Goal: Task Accomplishment & Management: Manage account settings

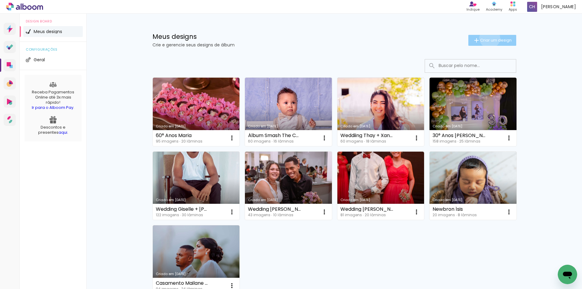
click at [486, 38] on span "Criar um design" at bounding box center [496, 40] width 32 height 4
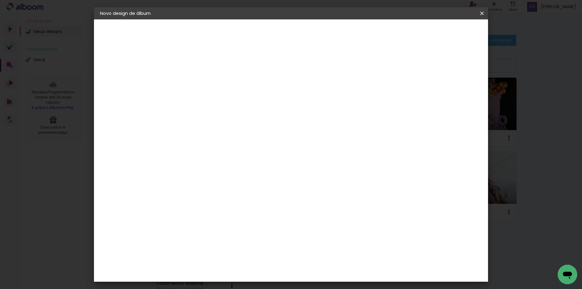
click at [199, 82] on input at bounding box center [199, 81] width 0 height 9
type input "lkajajba"
type paper-input "lkajajba"
click at [0, 0] on slot "Avançar" at bounding box center [0, 0] width 0 height 0
click at [216, 113] on input at bounding box center [214, 116] width 61 height 8
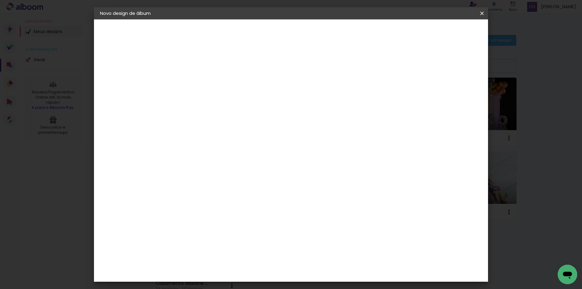
type input "c"
click at [0, 0] on slot "Tamanho Livre" at bounding box center [0, 0] width 0 height 0
click at [0, 0] on slot "Avançar" at bounding box center [0, 0] width 0 height 0
drag, startPoint x: 284, startPoint y: 93, endPoint x: 277, endPoint y: 94, distance: 6.8
click at [283, 94] on div "30 cm" at bounding box center [268, 94] width 119 height 15
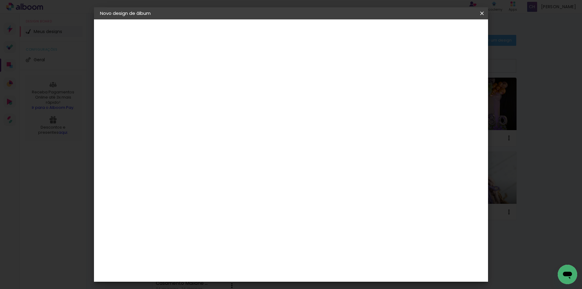
click at [263, 92] on span "30" at bounding box center [265, 94] width 10 height 9
drag, startPoint x: 261, startPoint y: 92, endPoint x: 278, endPoint y: 93, distance: 17.3
click at [280, 91] on div "30 cm" at bounding box center [268, 94] width 119 height 15
click at [187, 171] on input "30" at bounding box center [180, 172] width 16 height 9
drag, startPoint x: 187, startPoint y: 171, endPoint x: 168, endPoint y: 166, distance: 20.4
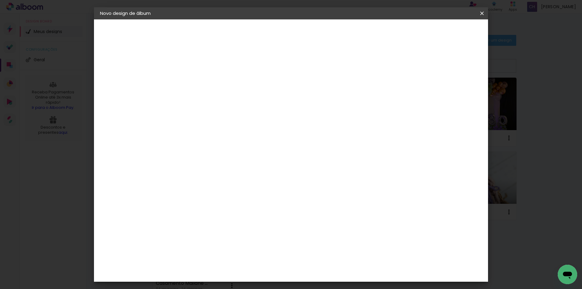
click at [166, 19] on quentale-album-spec "Iniciar design Iniciar design" at bounding box center [291, 19] width 394 height 0
drag, startPoint x: 193, startPoint y: 169, endPoint x: 189, endPoint y: 172, distance: 5.2
click at [191, 170] on div "cm" at bounding box center [191, 172] width 7 height 9
click at [189, 172] on div "cm" at bounding box center [191, 172] width 7 height 9
drag, startPoint x: 189, startPoint y: 172, endPoint x: 220, endPoint y: 159, distance: 33.8
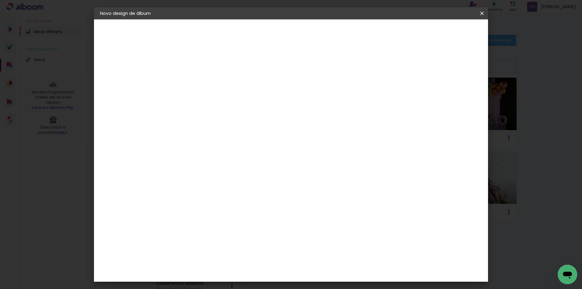
click at [213, 125] on div "30 cm cm cm mm A maioria das encadernadoras sugere 5mm de sangria." at bounding box center [316, 101] width 286 height 49
click at [376, 75] on div "mm Mostrar sangria" at bounding box center [316, 47] width 286 height 57
click at [444, 31] on span "Iniciar design" at bounding box center [431, 32] width 28 height 4
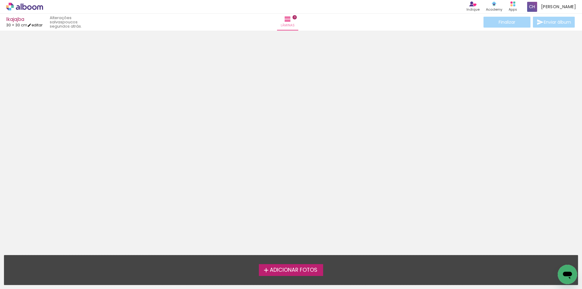
click at [41, 27] on link "editar" at bounding box center [34, 24] width 15 height 5
type input "30"
type input "60"
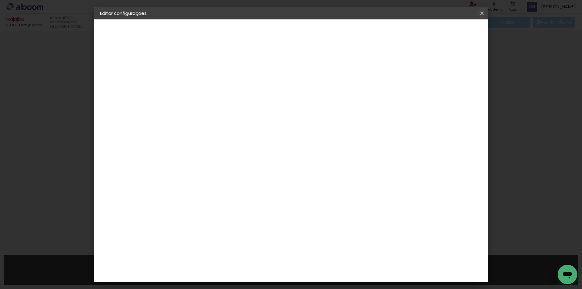
click at [484, 13] on iron-icon at bounding box center [481, 13] width 7 height 6
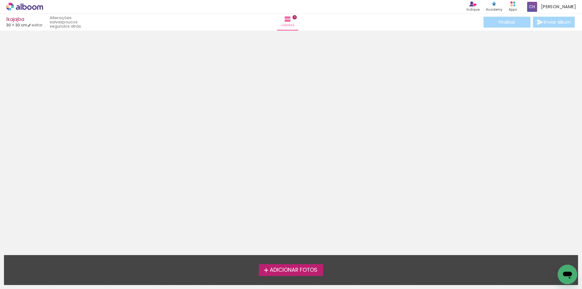
click at [30, 10] on icon at bounding box center [24, 7] width 37 height 8
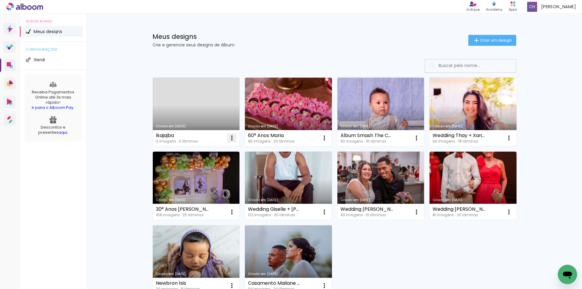
click at [229, 137] on iron-icon at bounding box center [231, 137] width 7 height 7
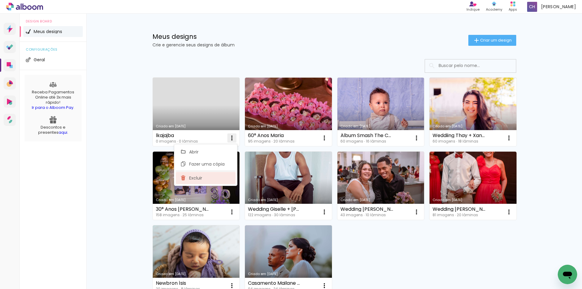
click at [213, 176] on paper-item "Excluir" at bounding box center [206, 178] width 60 height 12
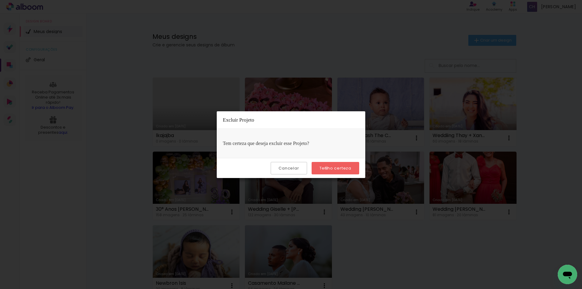
click at [0, 0] on slot "Tenho certeza" at bounding box center [0, 0] width 0 height 0
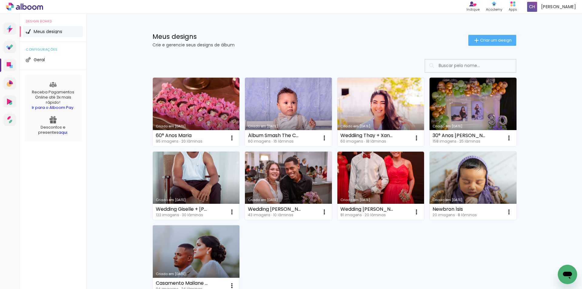
click at [203, 239] on link "Criado em [DATE]" at bounding box center [196, 259] width 87 height 69
